Goal: Complete application form

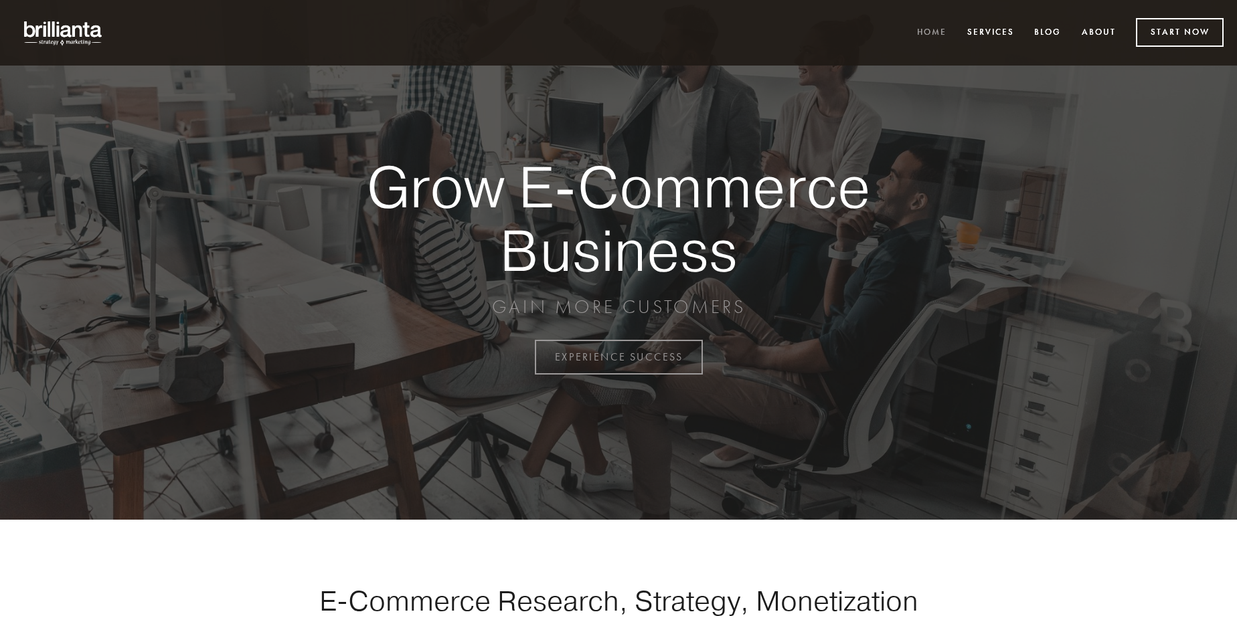
scroll to position [3508, 0]
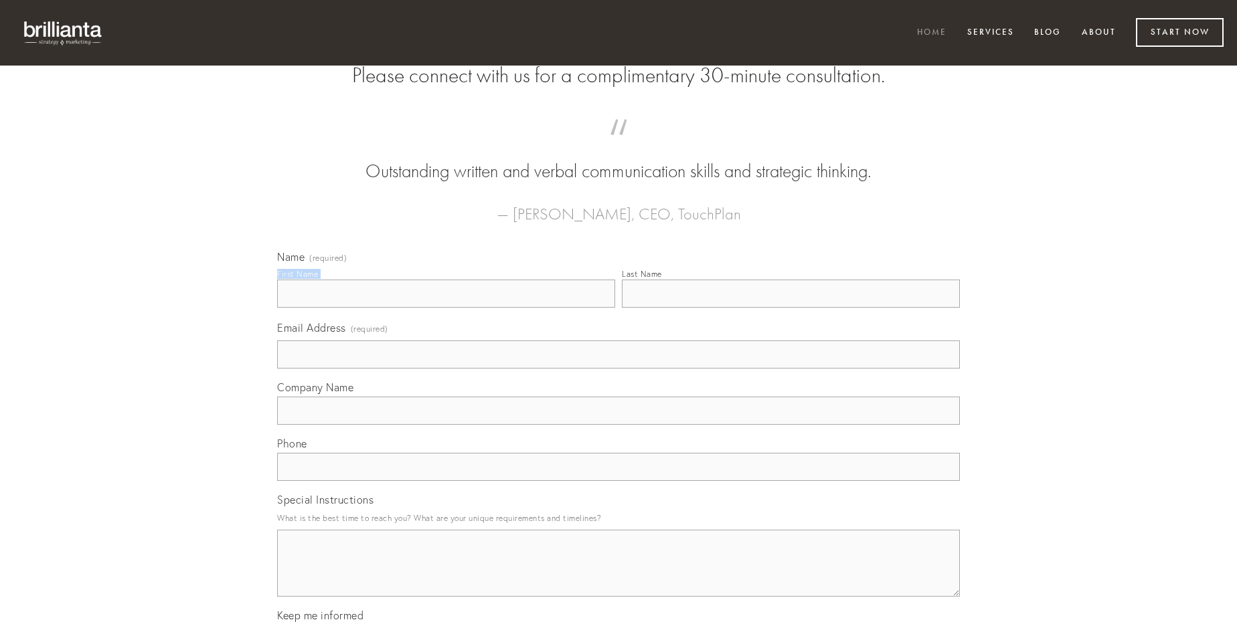
type input "[PERSON_NAME]"
click at [790, 308] on input "Last Name" at bounding box center [791, 294] width 338 height 28
type input "[PERSON_NAME]"
click at [618, 369] on input "Email Address (required)" at bounding box center [618, 355] width 683 height 28
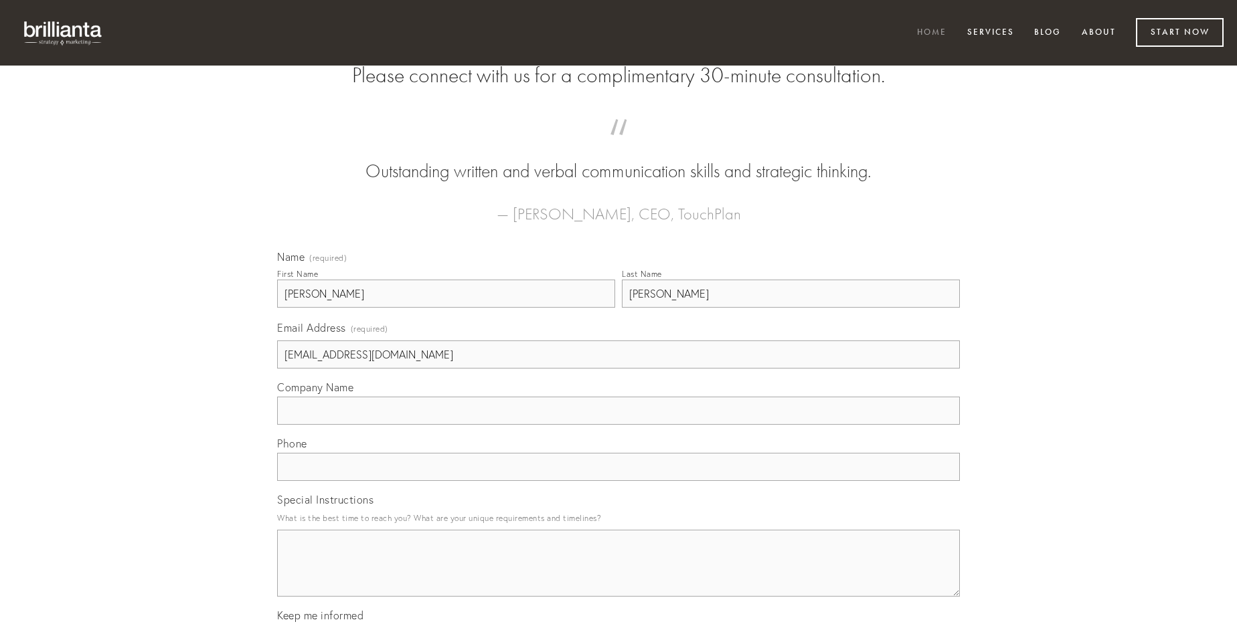
type input "[EMAIL_ADDRESS][DOMAIN_NAME]"
click at [618, 425] on input "Company Name" at bounding box center [618, 411] width 683 height 28
type input "numquam"
click at [618, 481] on input "text" at bounding box center [618, 467] width 683 height 28
click at [618, 575] on textarea "Special Instructions" at bounding box center [618, 563] width 683 height 67
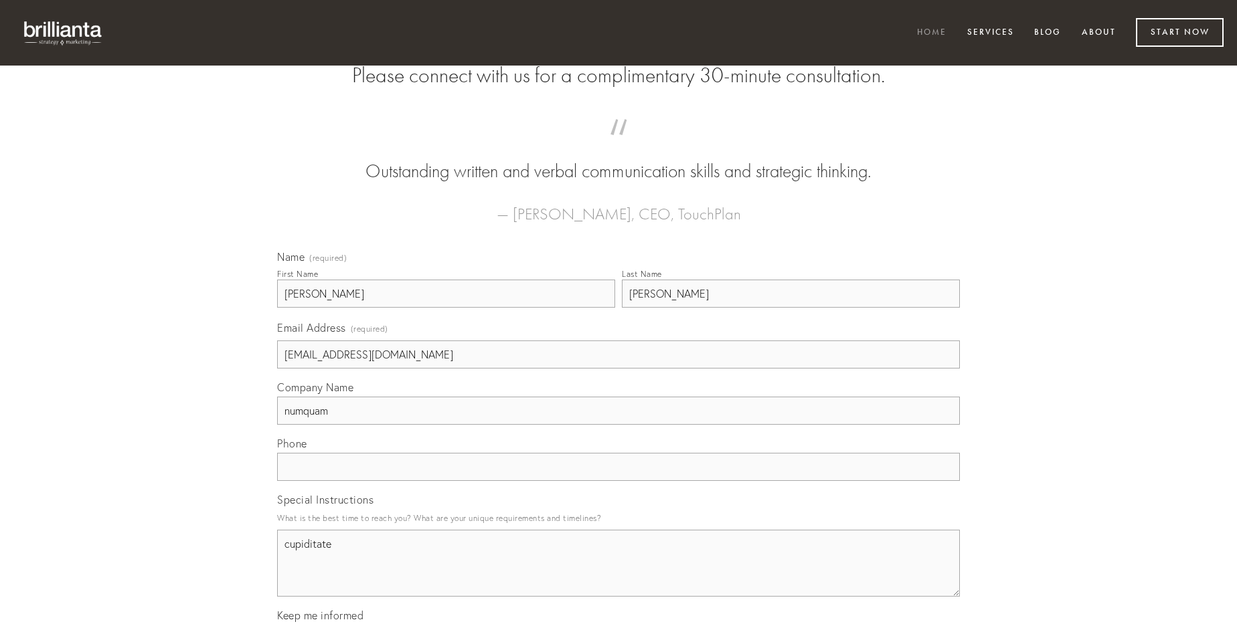
type textarea "cupiditate"
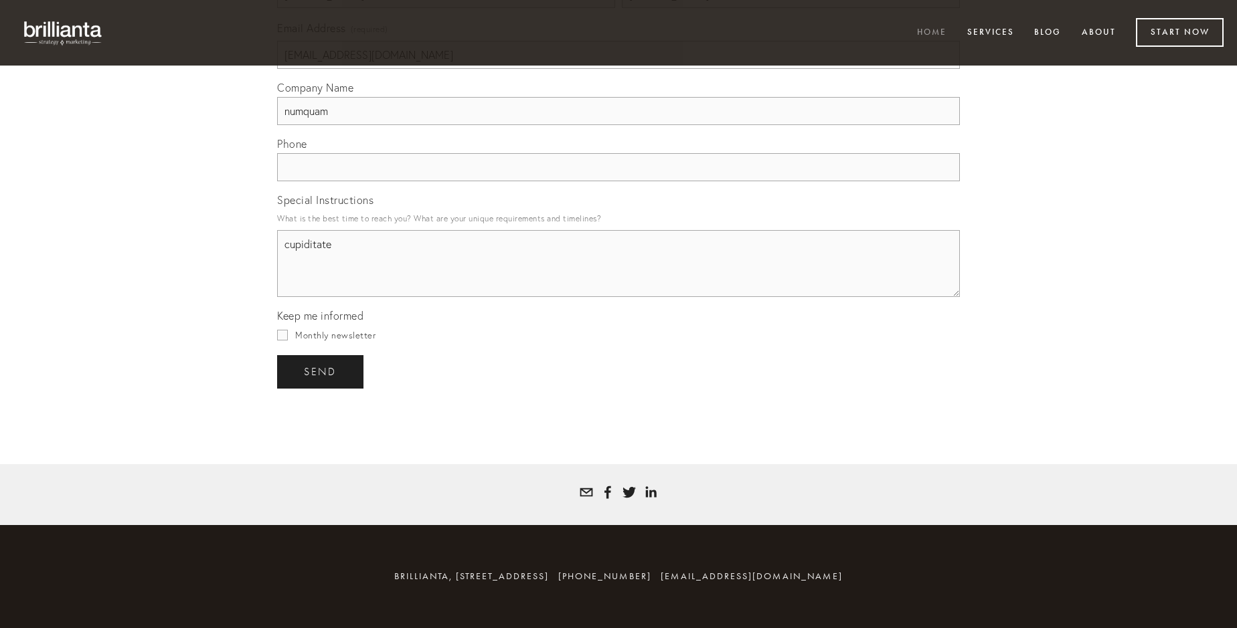
click at [321, 371] on span "send" at bounding box center [320, 372] width 33 height 12
